Goal: Information Seeking & Learning: Learn about a topic

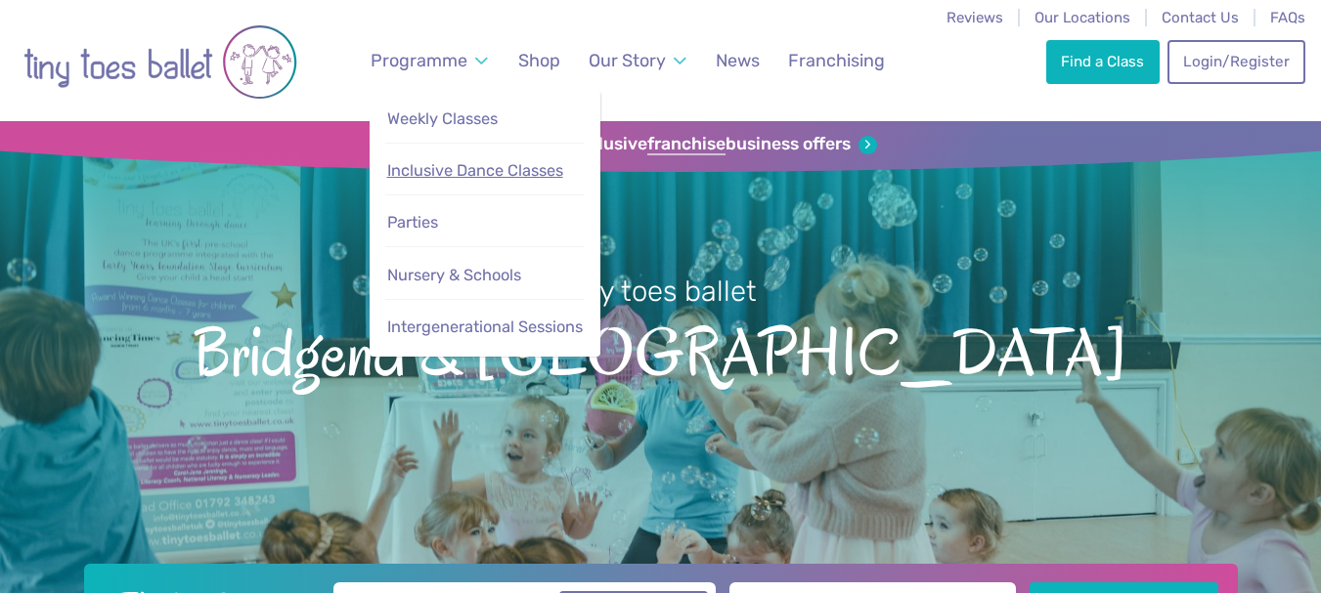
click at [451, 154] on link "Inclusive Dance Classes" at bounding box center [484, 172] width 198 height 40
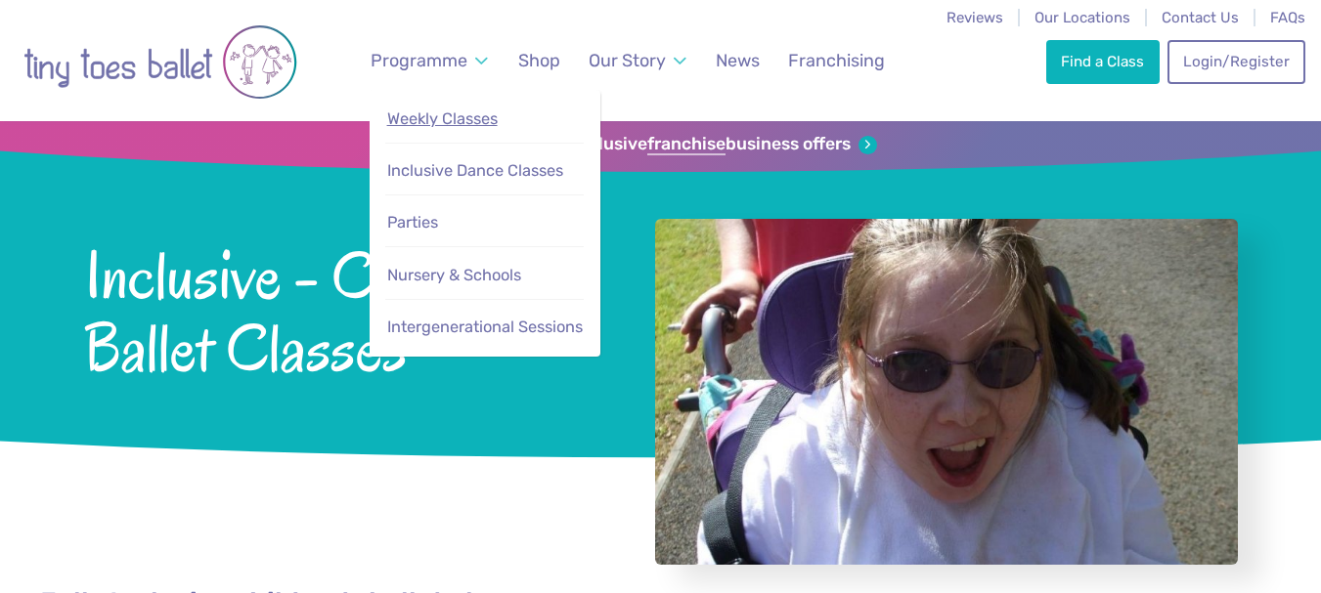
click at [421, 116] on span "Weekly Classes" at bounding box center [442, 118] width 110 height 19
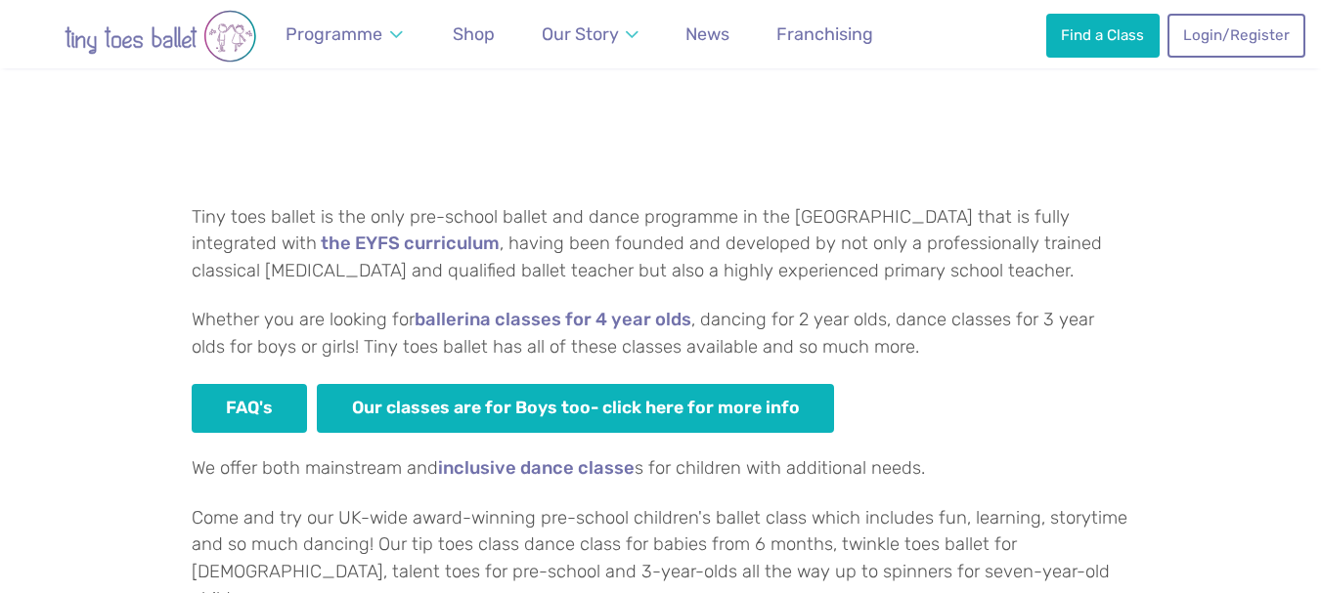
scroll to position [644, 0]
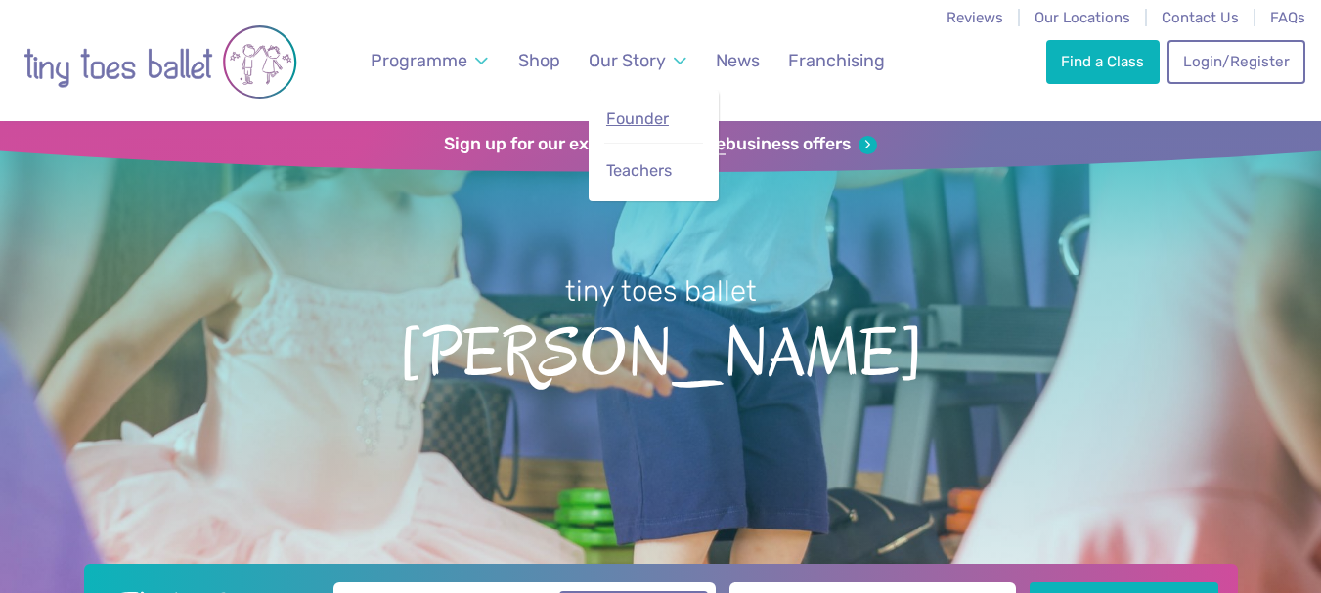
click at [662, 118] on span "Founder" at bounding box center [637, 118] width 63 height 19
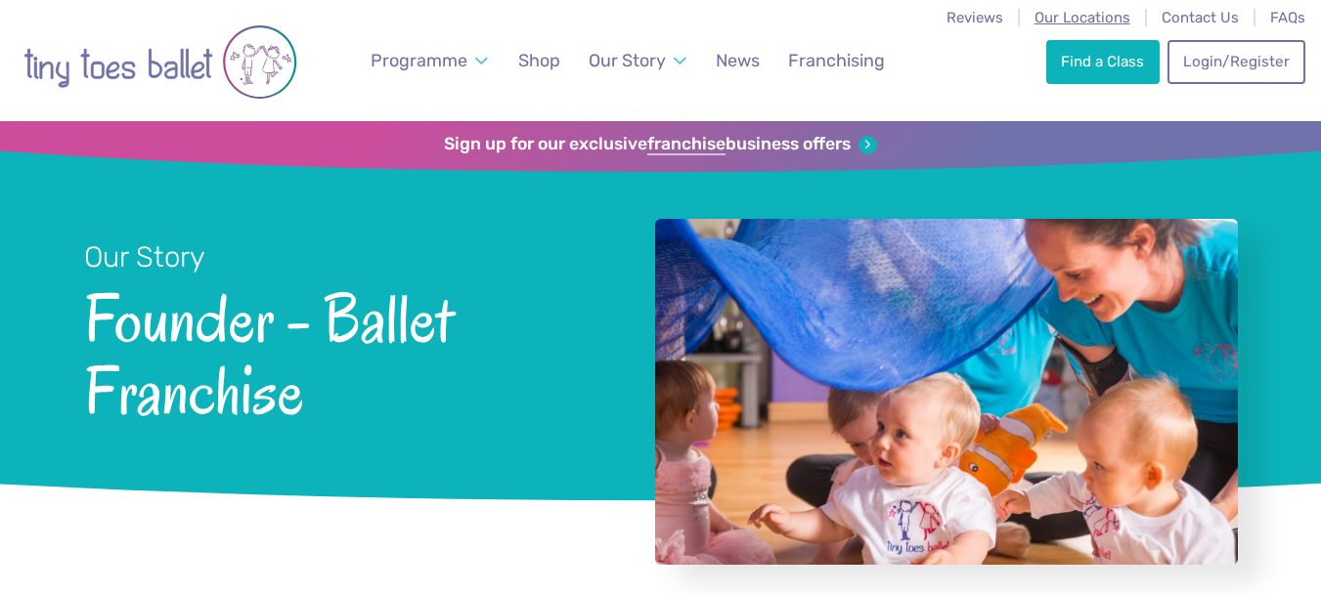
click at [1069, 12] on span "Our Locations" at bounding box center [1082, 18] width 96 height 18
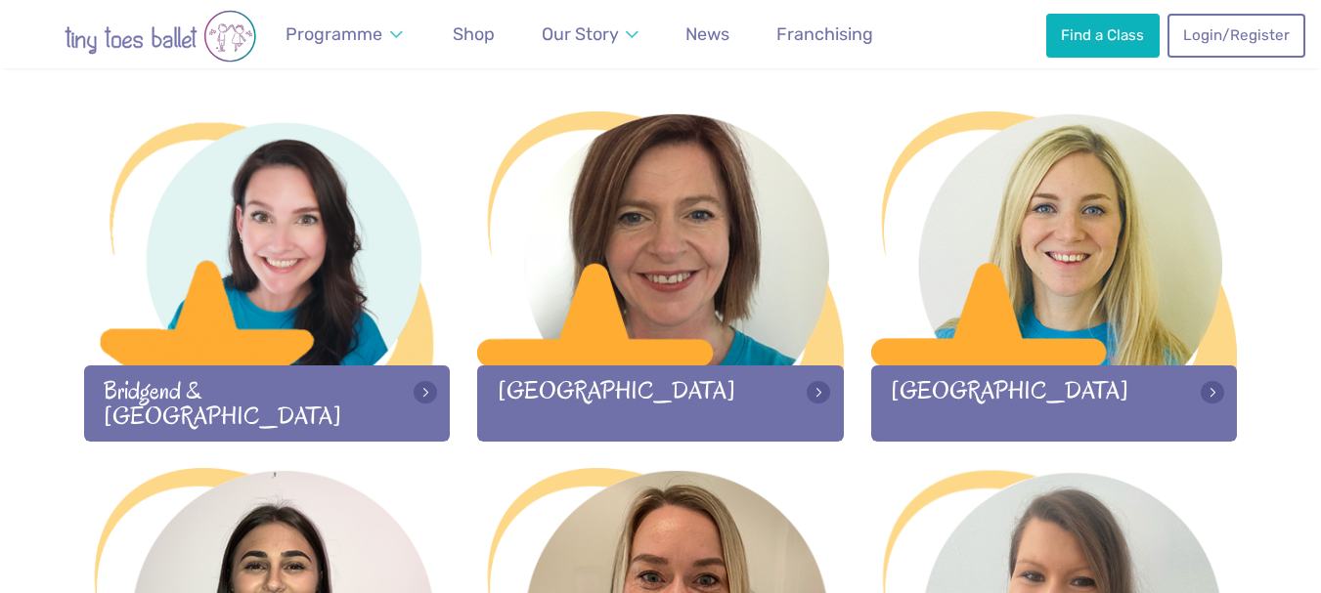
scroll to position [637, 0]
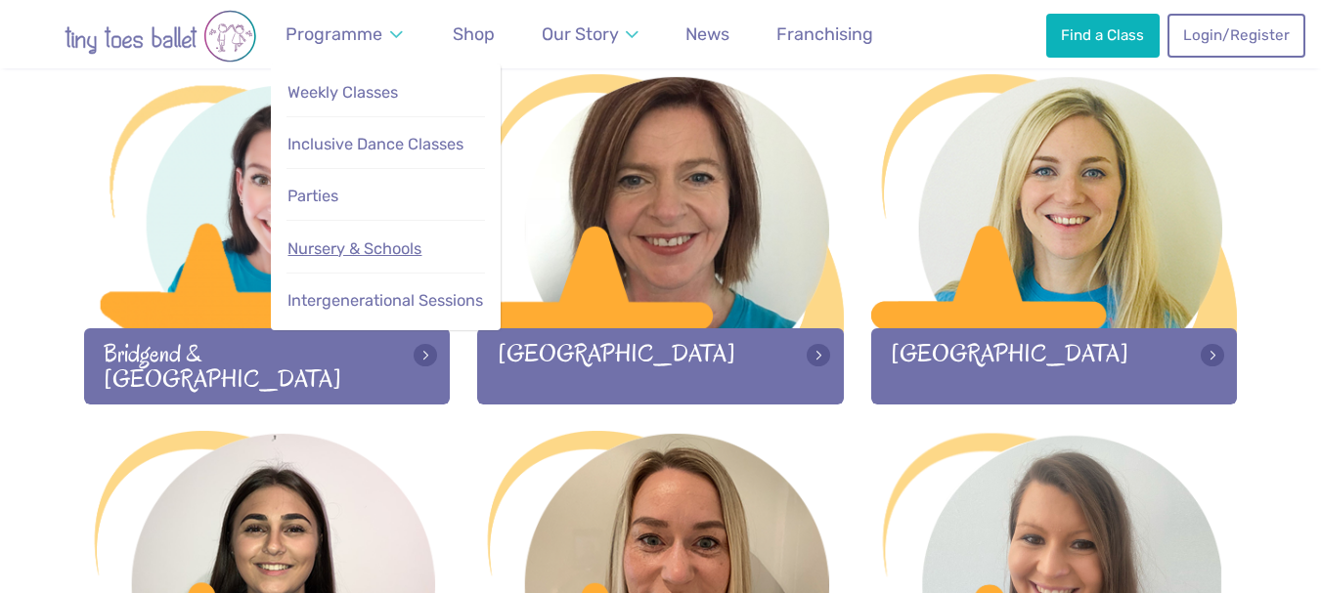
click at [336, 236] on link "Nursery & Schools" at bounding box center [385, 250] width 198 height 40
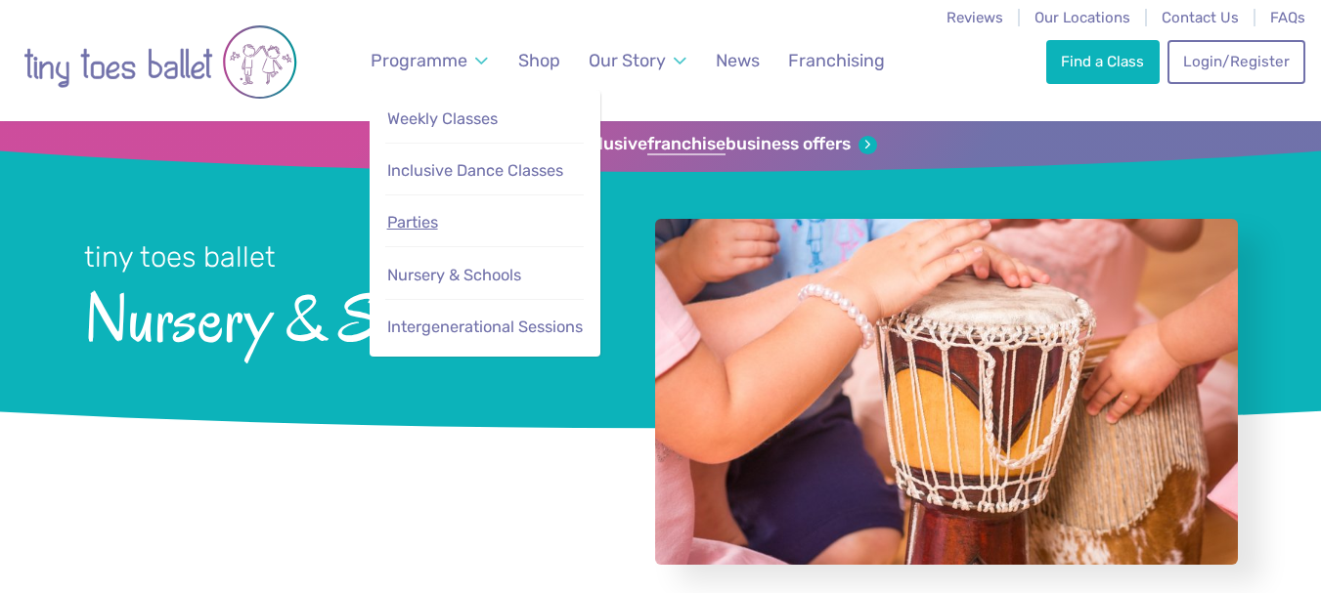
click at [427, 233] on link "Parties" at bounding box center [484, 223] width 198 height 40
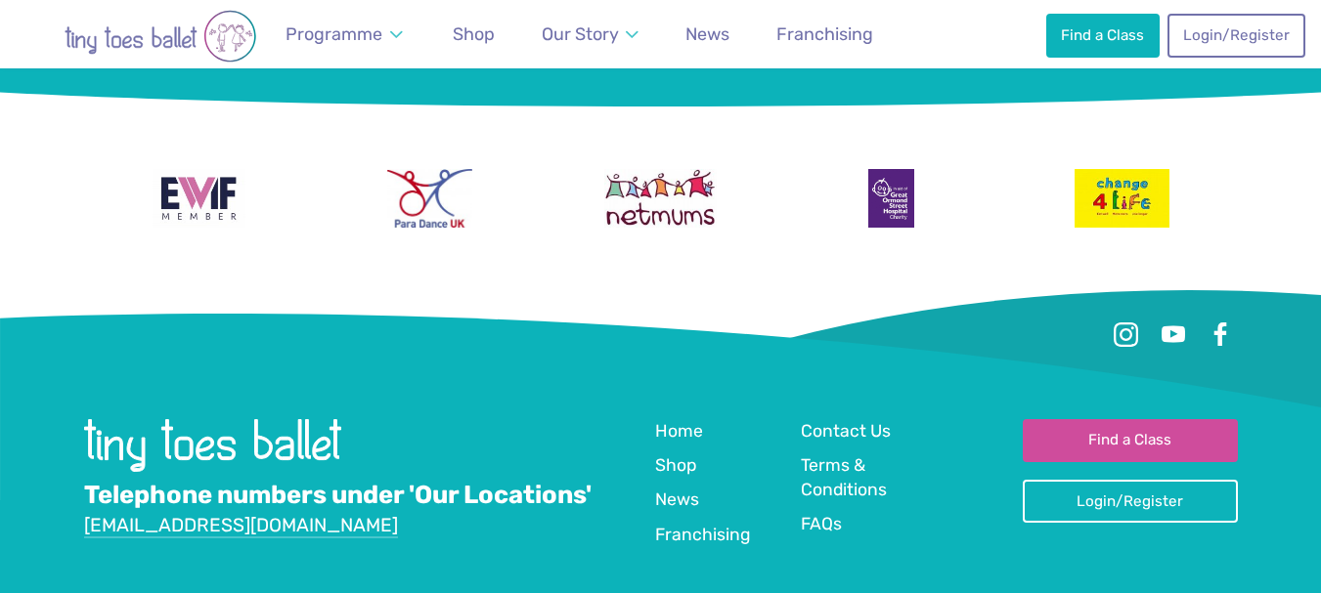
scroll to position [2261, 0]
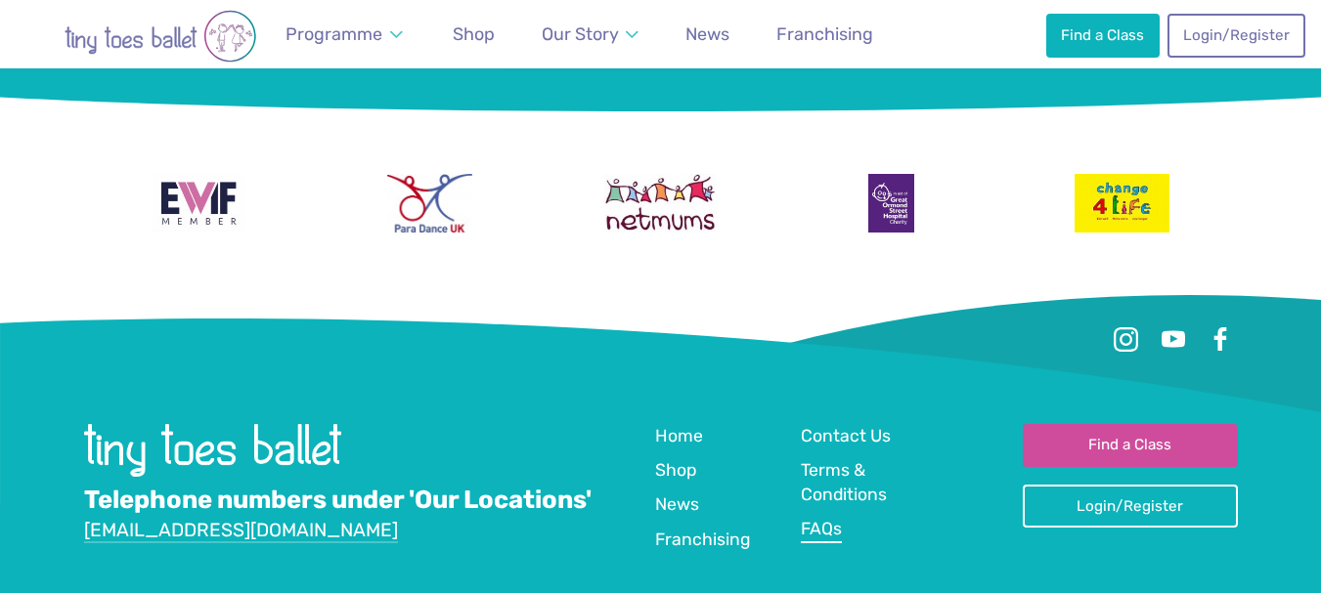
click at [835, 531] on span "FAQs" at bounding box center [821, 529] width 41 height 20
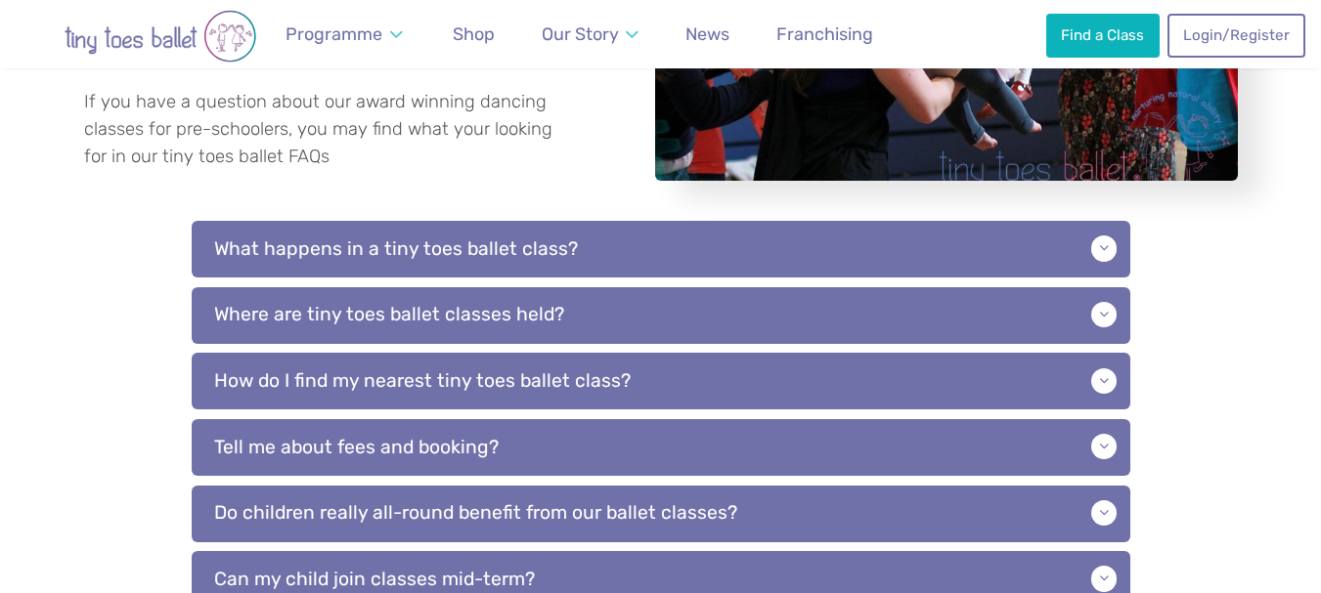
scroll to position [399, 0]
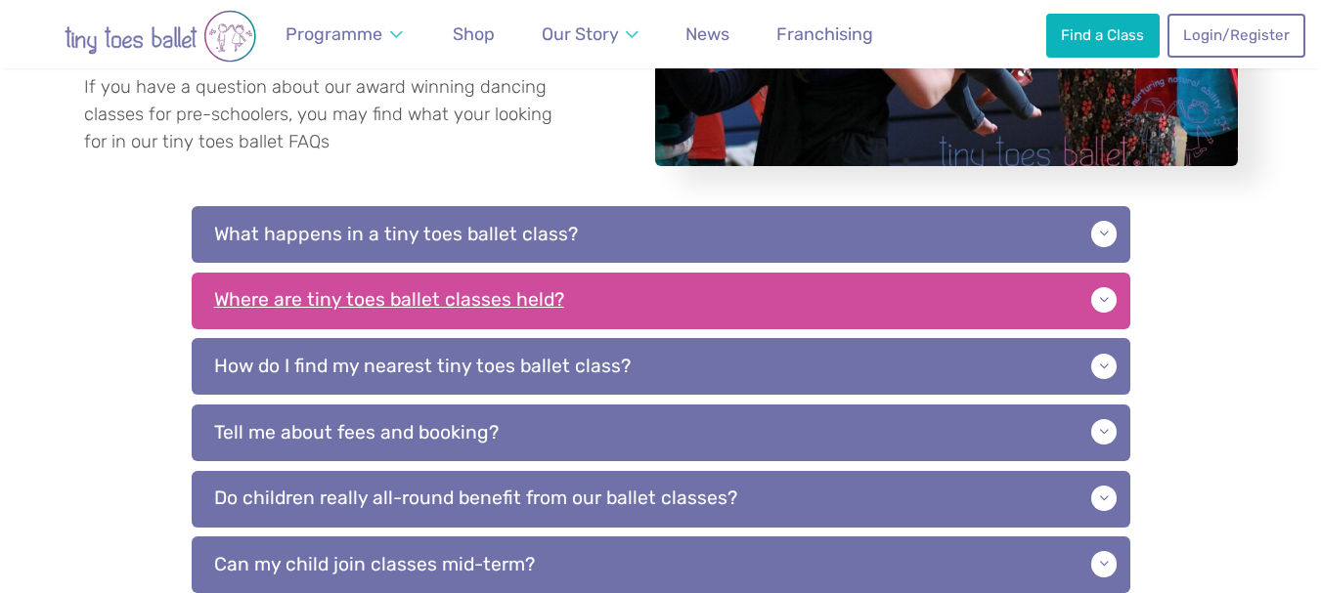
click at [1114, 305] on p "Where are tiny toes ballet classes held?" at bounding box center [661, 301] width 939 height 57
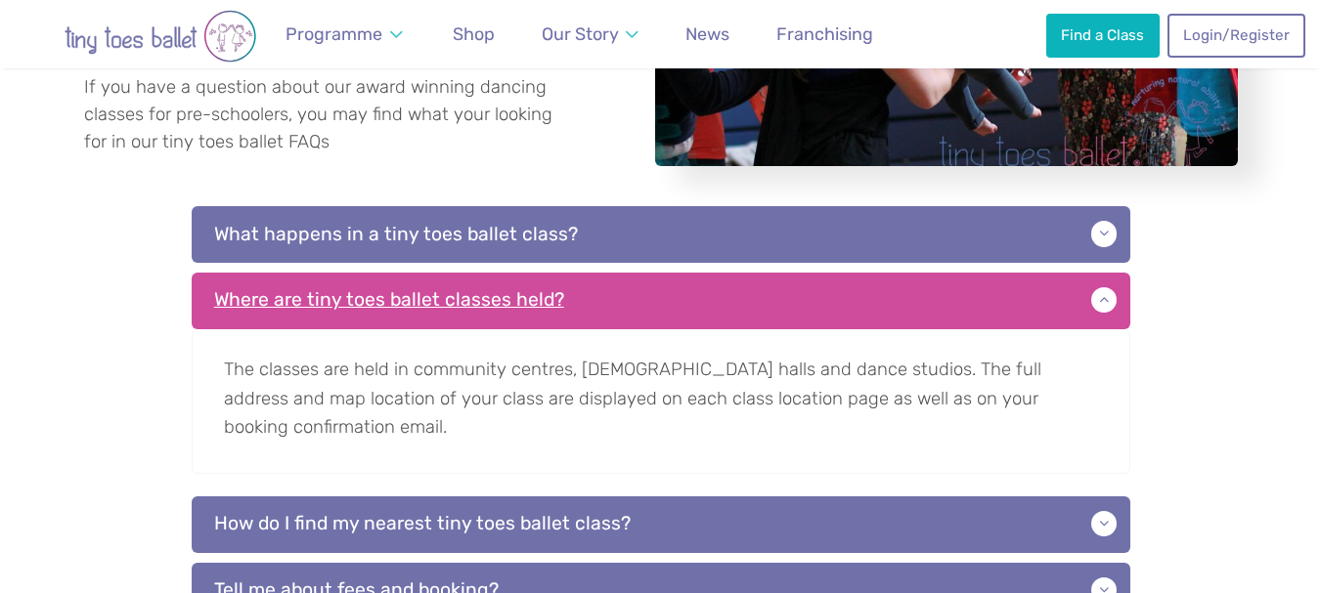
click at [1114, 305] on p "Where are tiny toes ballet classes held?" at bounding box center [661, 301] width 939 height 57
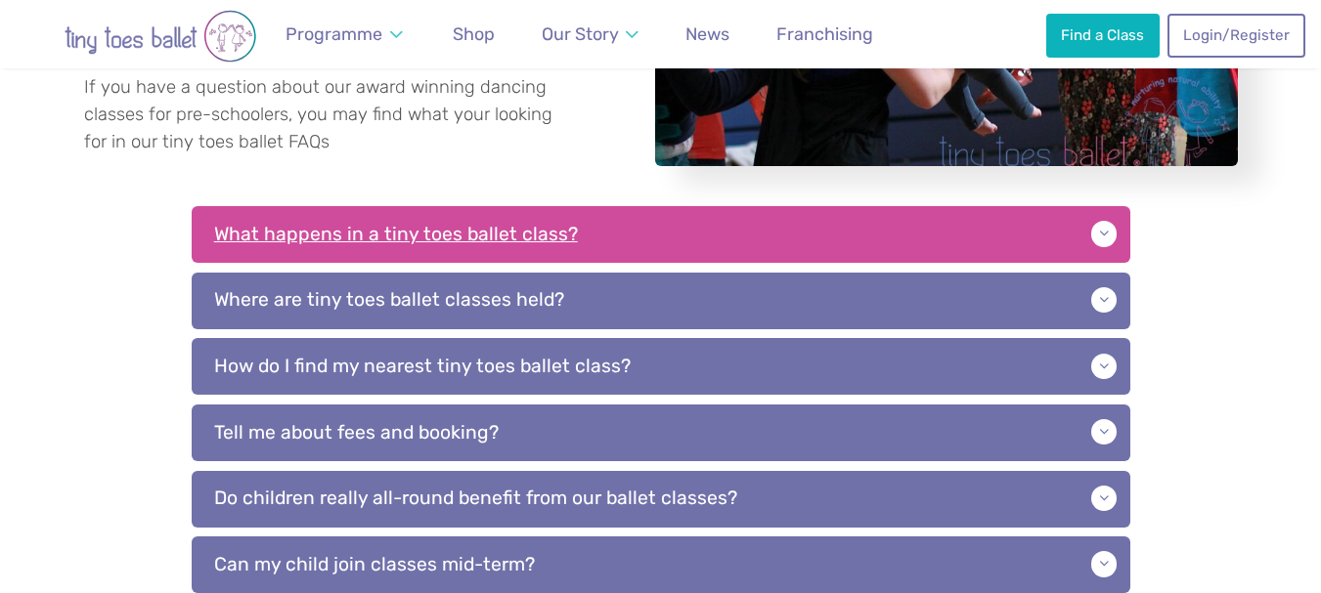
click at [1113, 240] on p "What happens in a tiny toes ballet class?" at bounding box center [661, 234] width 939 height 57
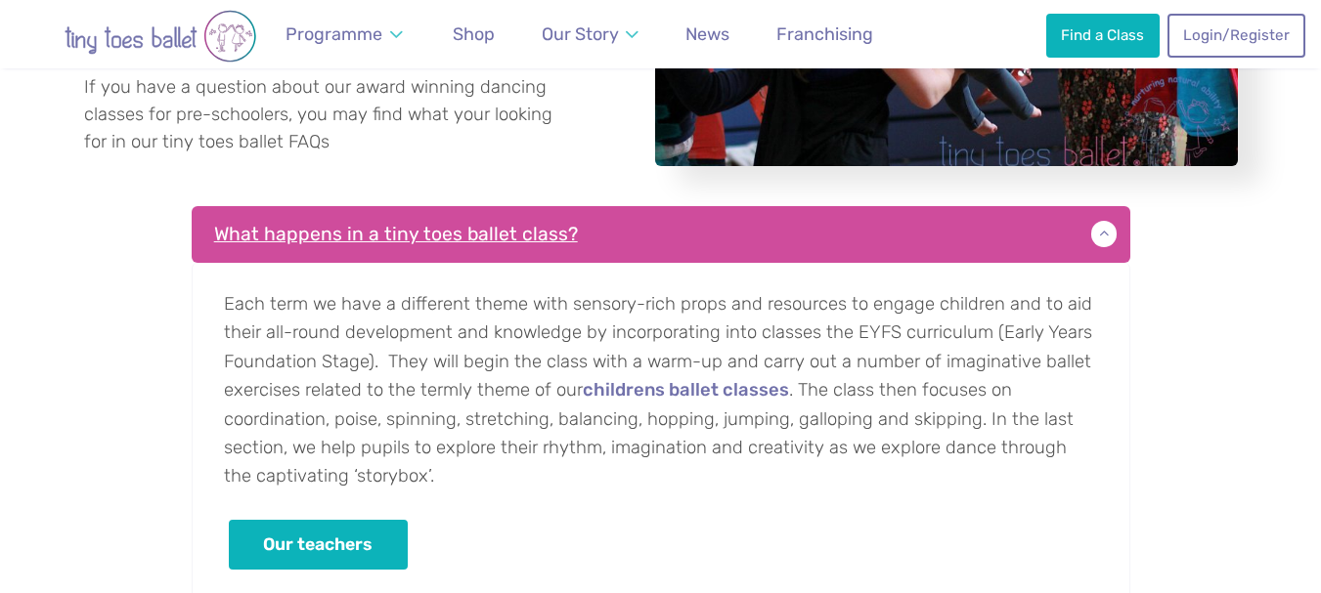
click at [1113, 240] on p "What happens in a tiny toes ballet class?" at bounding box center [661, 234] width 939 height 57
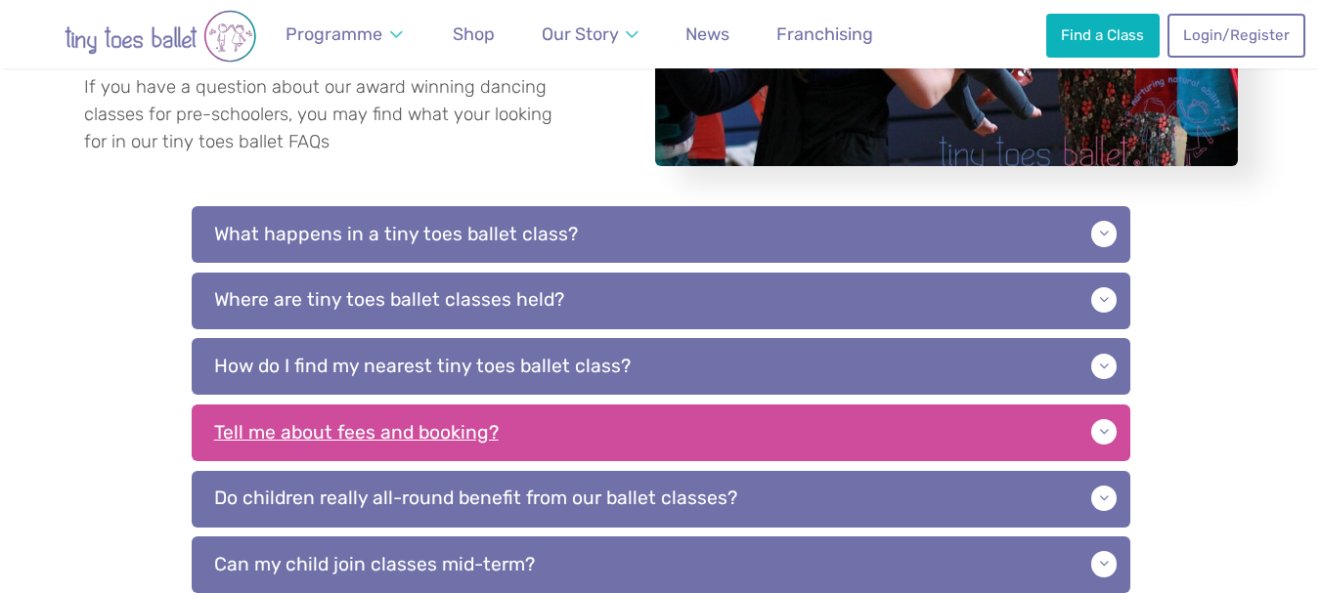
click at [1121, 431] on p "Tell me about fees and booking?" at bounding box center [661, 433] width 939 height 57
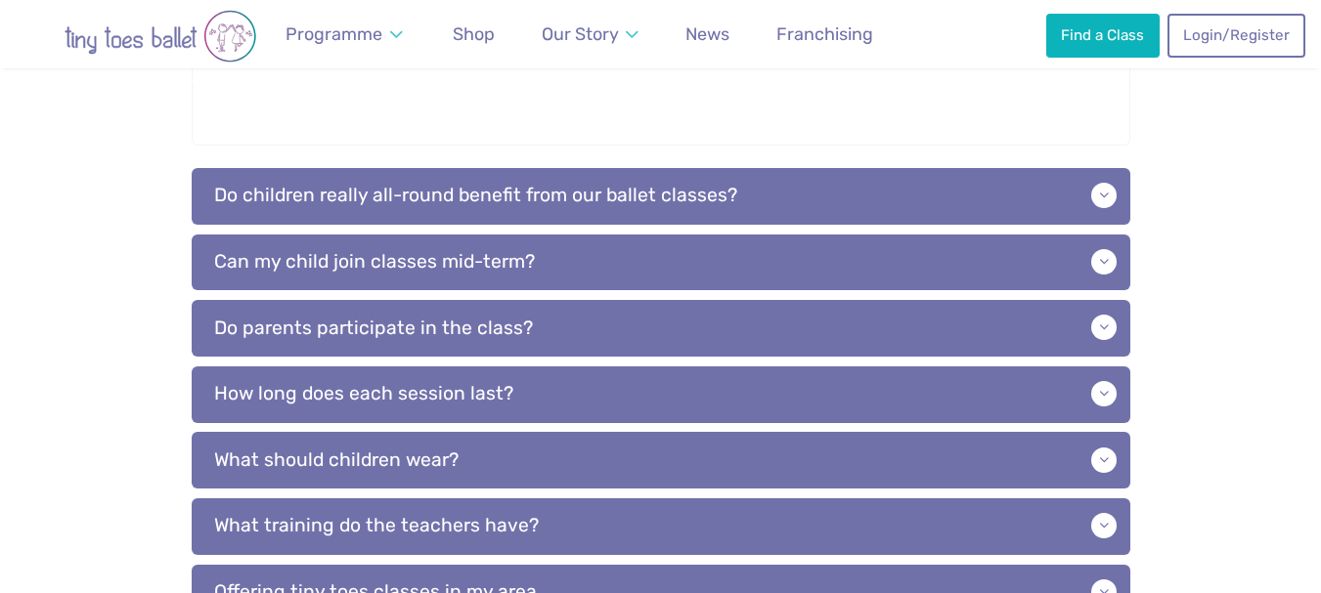
scroll to position [993, 0]
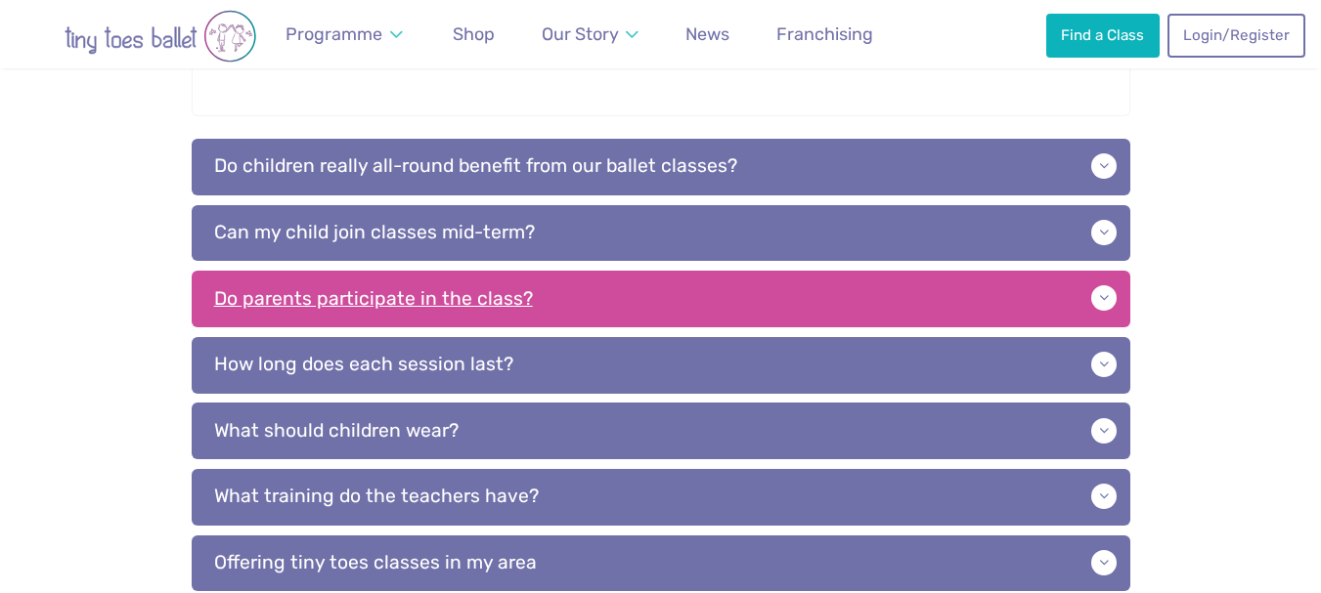
click at [1105, 285] on p "Do parents participate in the class?" at bounding box center [661, 299] width 939 height 57
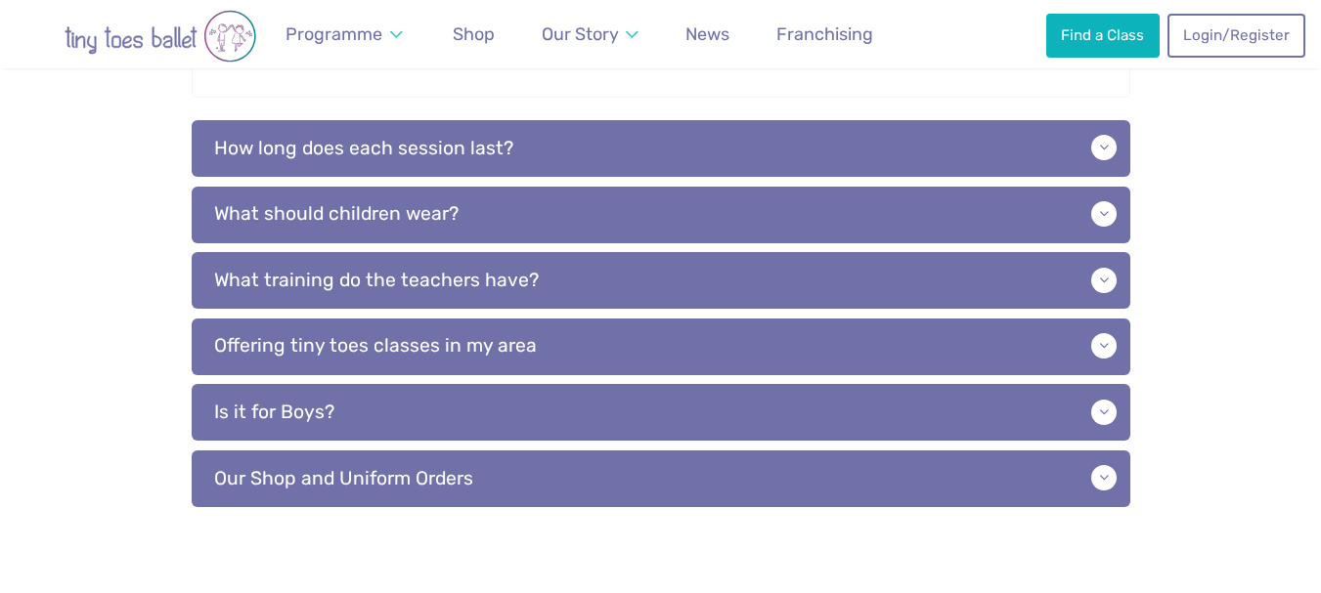
scroll to position [1429, 0]
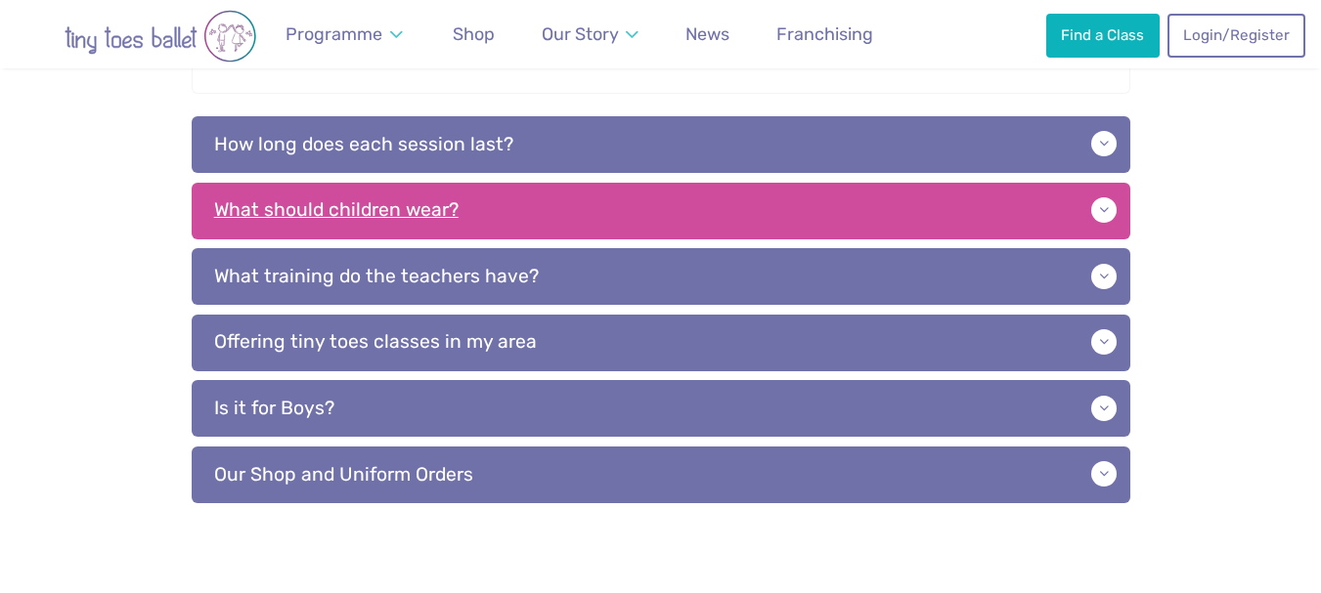
click at [1097, 212] on p "What should children wear?" at bounding box center [661, 211] width 939 height 57
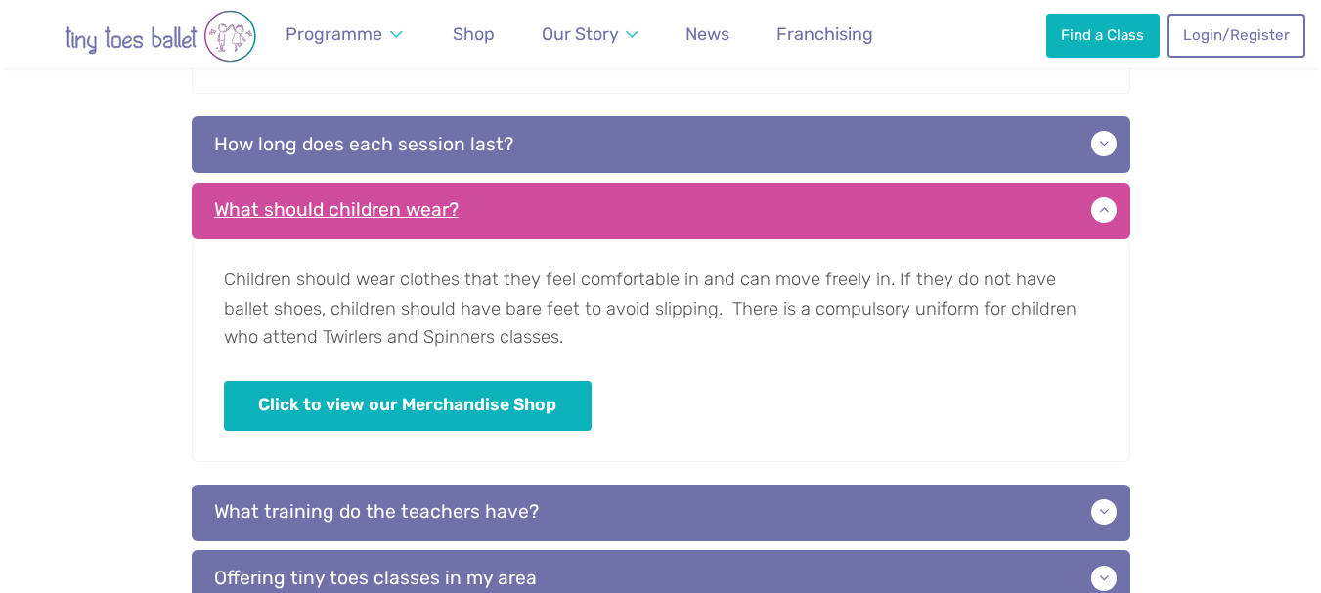
click at [1096, 211] on p "What should children wear?" at bounding box center [661, 211] width 939 height 57
